Goal: Information Seeking & Learning: Find specific page/section

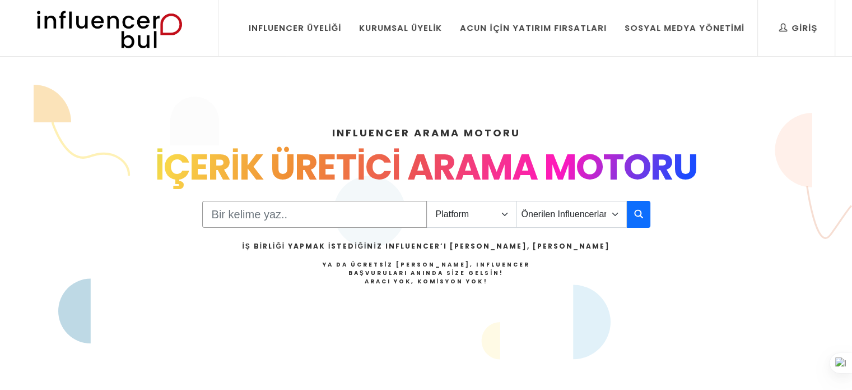
click at [261, 215] on input "Search" at bounding box center [314, 214] width 225 height 27
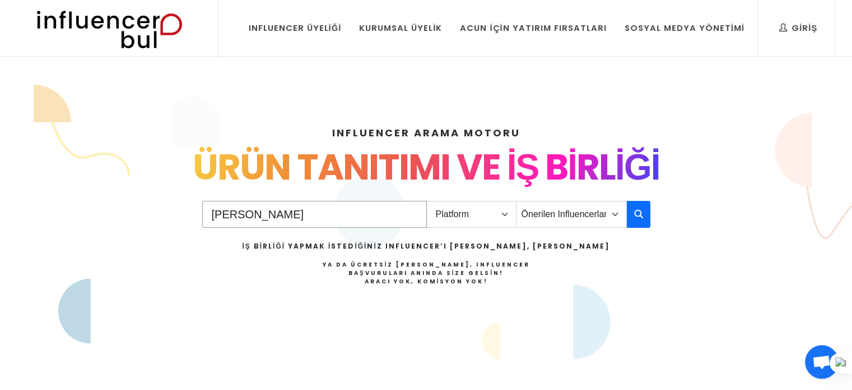
type input "[PERSON_NAME]"
click at [456, 215] on select "Platform Instagram Facebook Youtube Tiktok Twitter Twitch" at bounding box center [471, 214] width 90 height 27
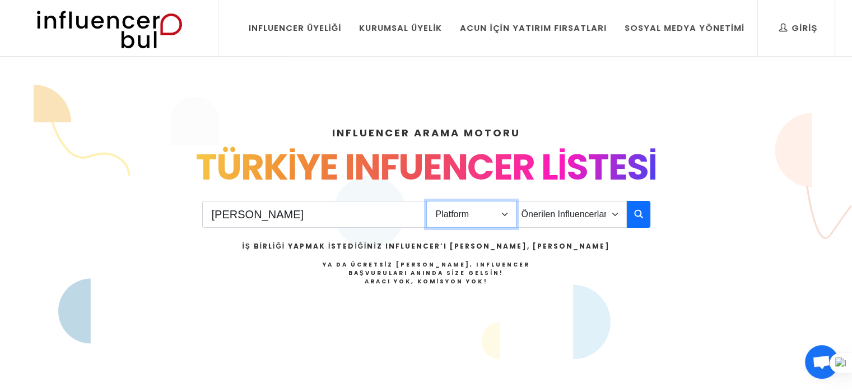
select select "1"
click at [426, 201] on select "Platform Instagram Facebook Youtube Tiktok Twitter Twitch" at bounding box center [471, 214] width 90 height 27
click at [558, 215] on select "Önerilen Influencerlar Aile & Çocuk & Ebeveyn Alışveriş & Giyim & Aksesuar Arab…" at bounding box center [571, 214] width 111 height 27
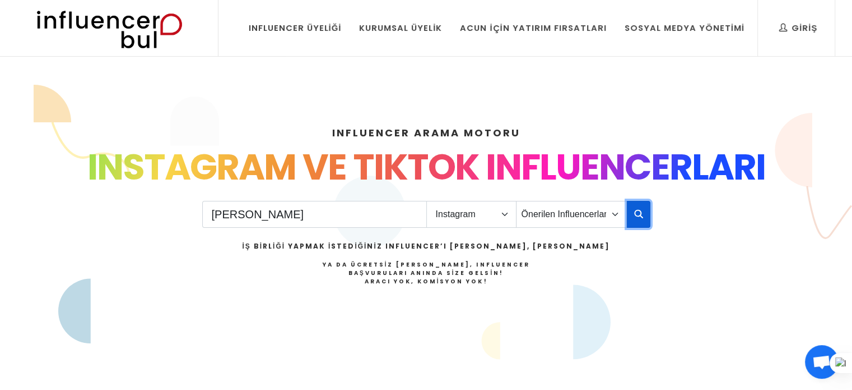
click at [632, 216] on button "button" at bounding box center [639, 214] width 24 height 27
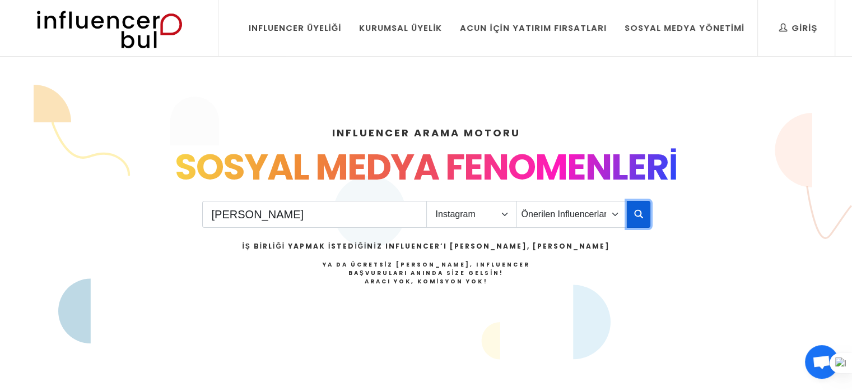
click at [640, 216] on icon "button" at bounding box center [638, 213] width 9 height 13
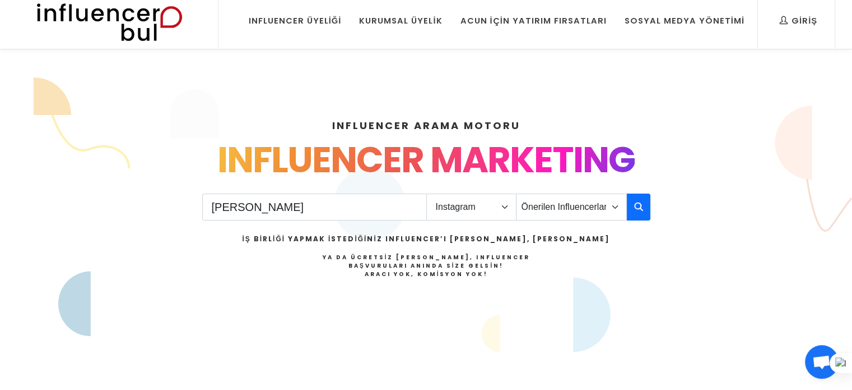
scroll to position [112, 0]
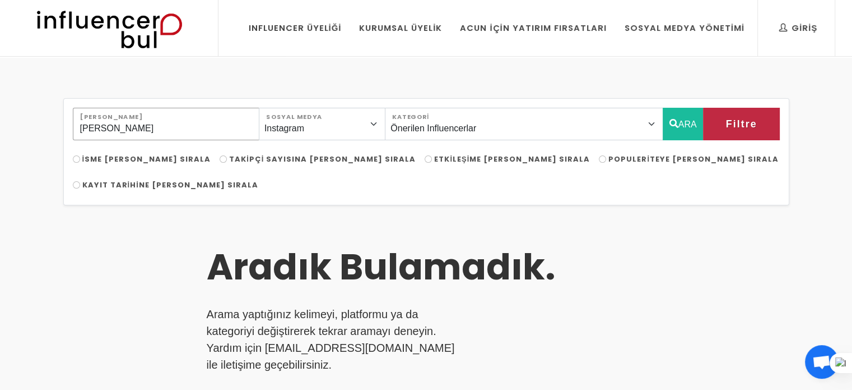
drag, startPoint x: 155, startPoint y: 132, endPoint x: 70, endPoint y: 149, distance: 86.7
click at [70, 149] on div "[PERSON_NAME] [PERSON_NAME] Instagram Facebook Youtube Tiktok Twitter Twitch So…" at bounding box center [426, 131] width 721 height 46
